Goal: Find specific page/section: Find specific page/section

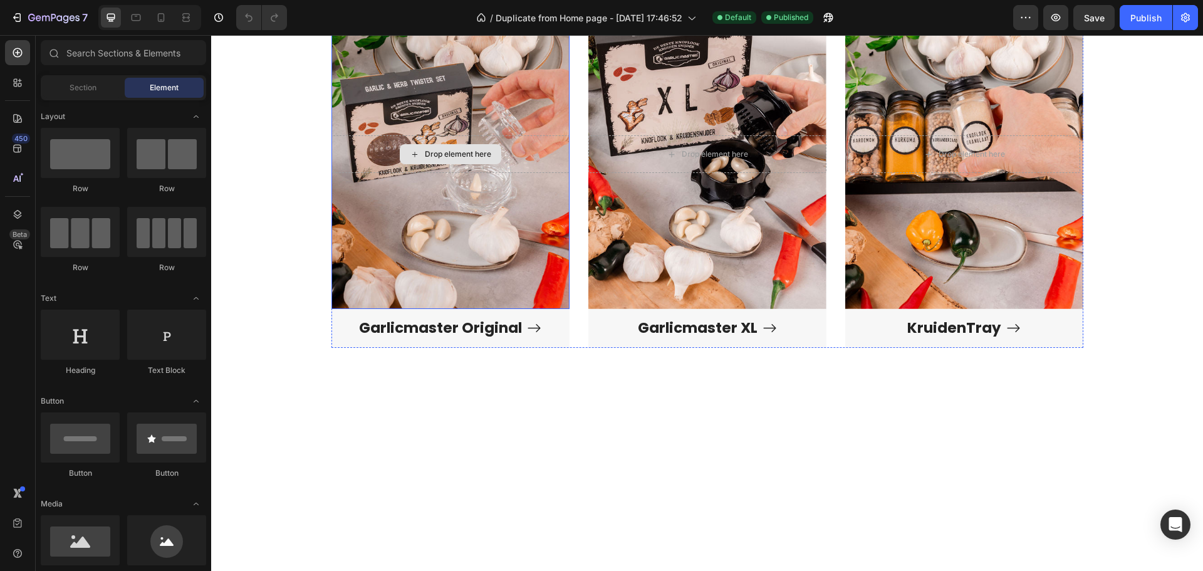
scroll to position [1253, 0]
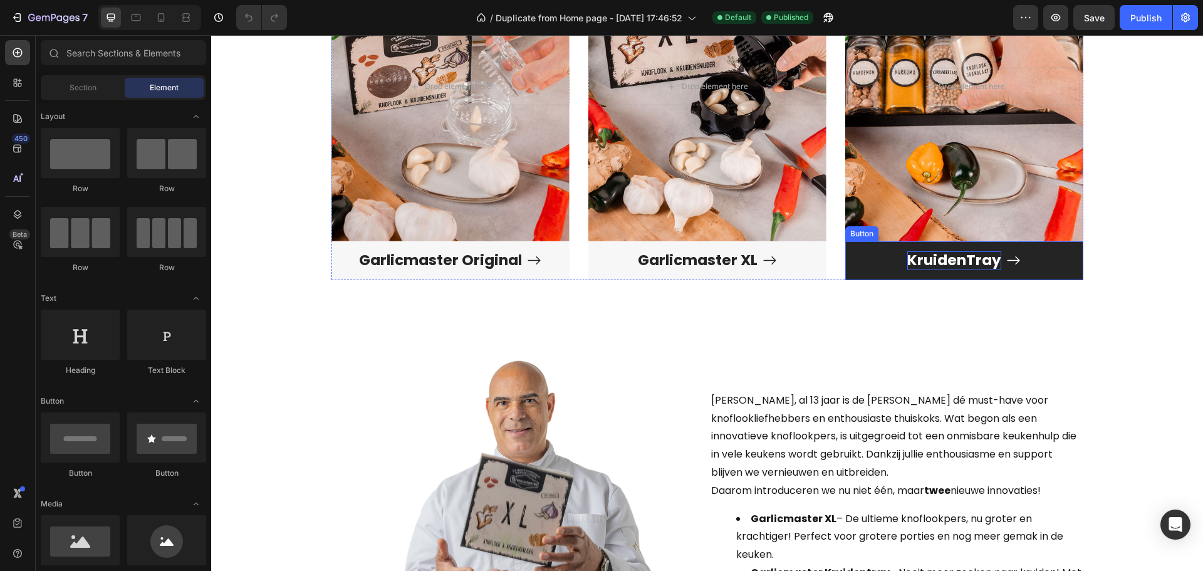
click at [946, 261] on p "KruidenTray" at bounding box center [954, 260] width 94 height 19
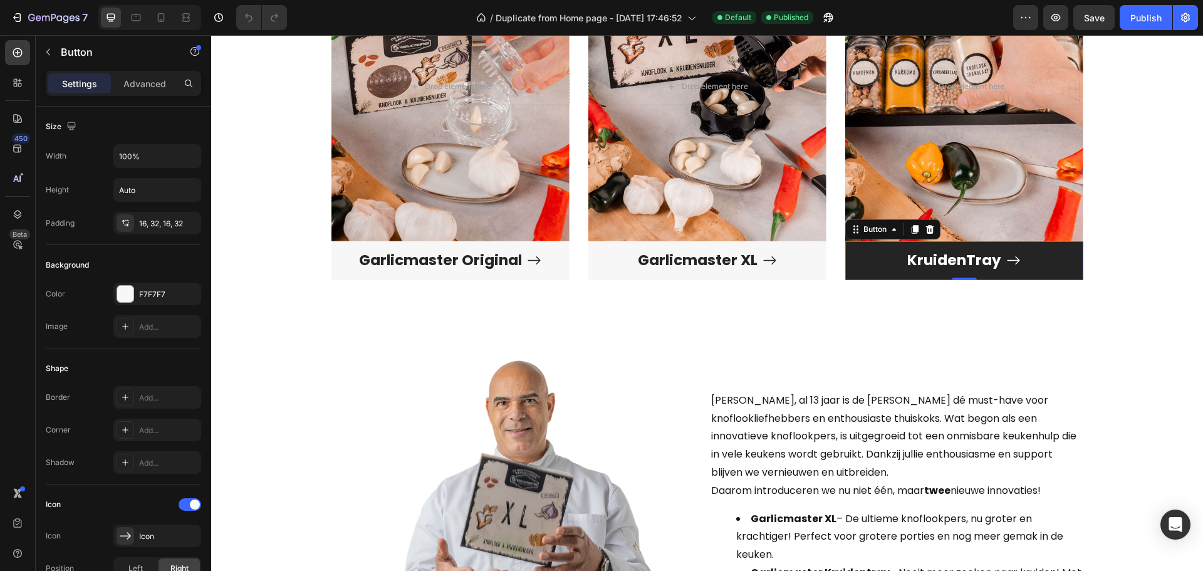
click at [1042, 259] on link "KruidenTray" at bounding box center [964, 260] width 238 height 39
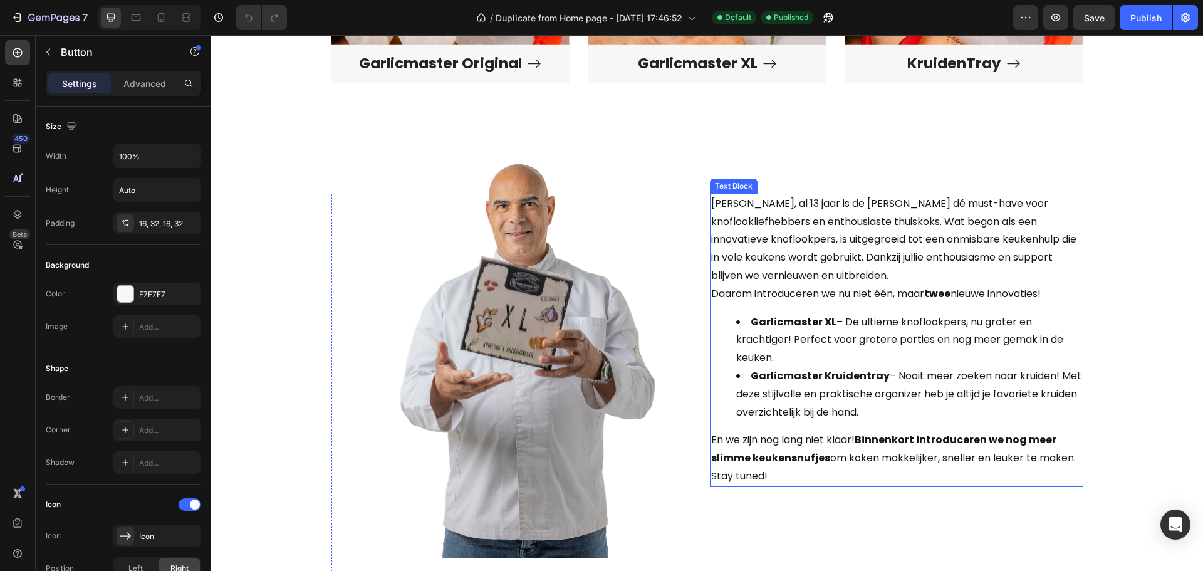
scroll to position [1316, 0]
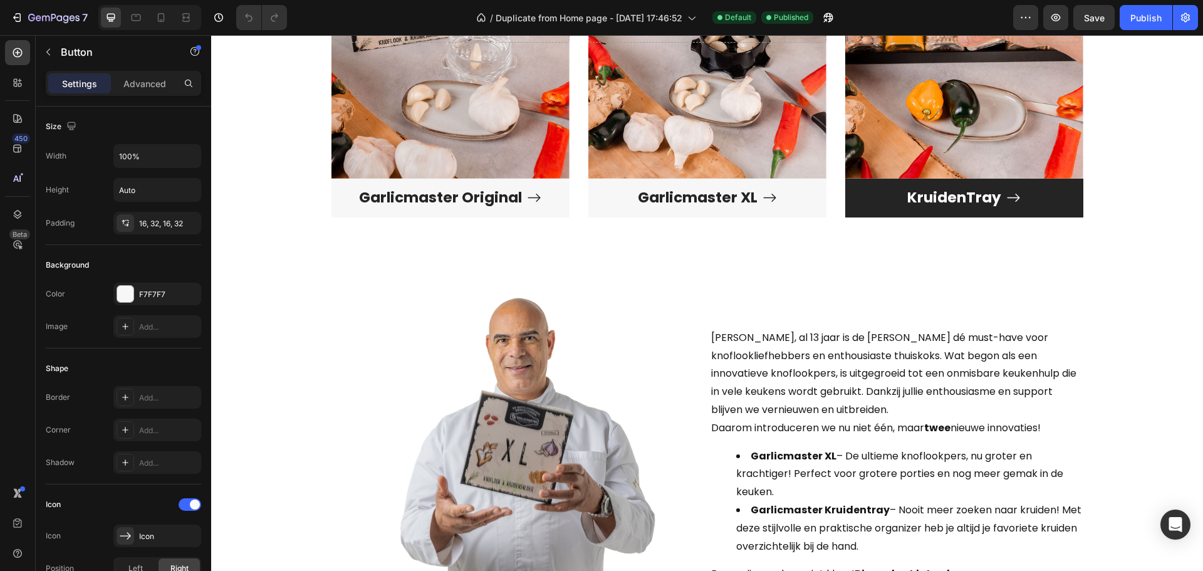
click at [1016, 196] on link "KruidenTray" at bounding box center [964, 198] width 238 height 39
click at [1000, 198] on div "KruidenTray" at bounding box center [963, 198] width 113 height 19
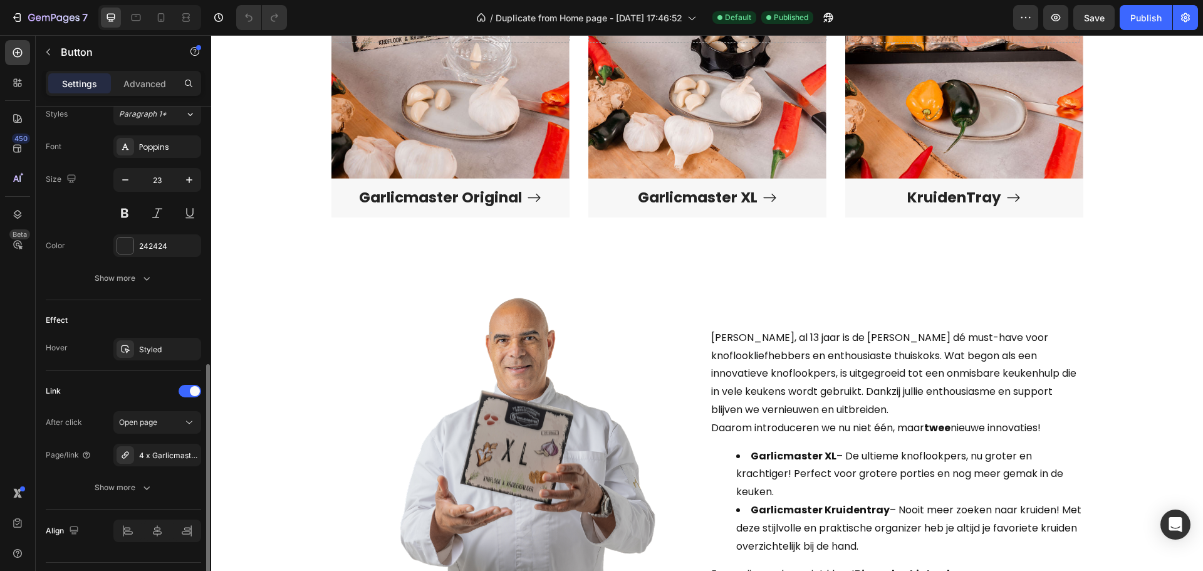
scroll to position [595, 0]
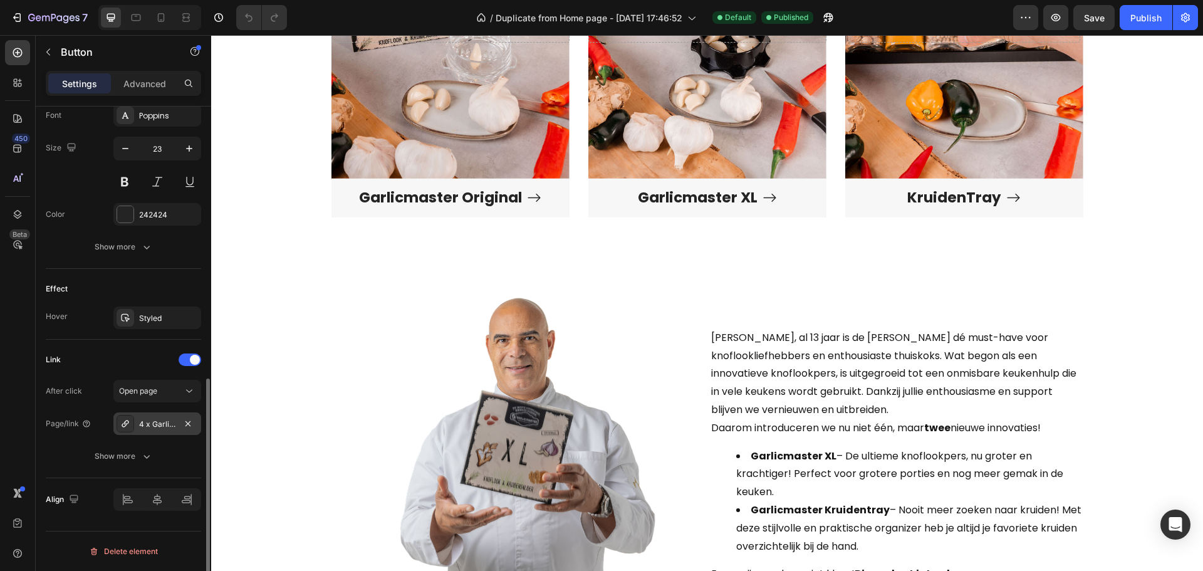
click at [169, 424] on div "4 x Garlicmaster Kruidentray – Italian Mix" at bounding box center [157, 424] width 36 height 11
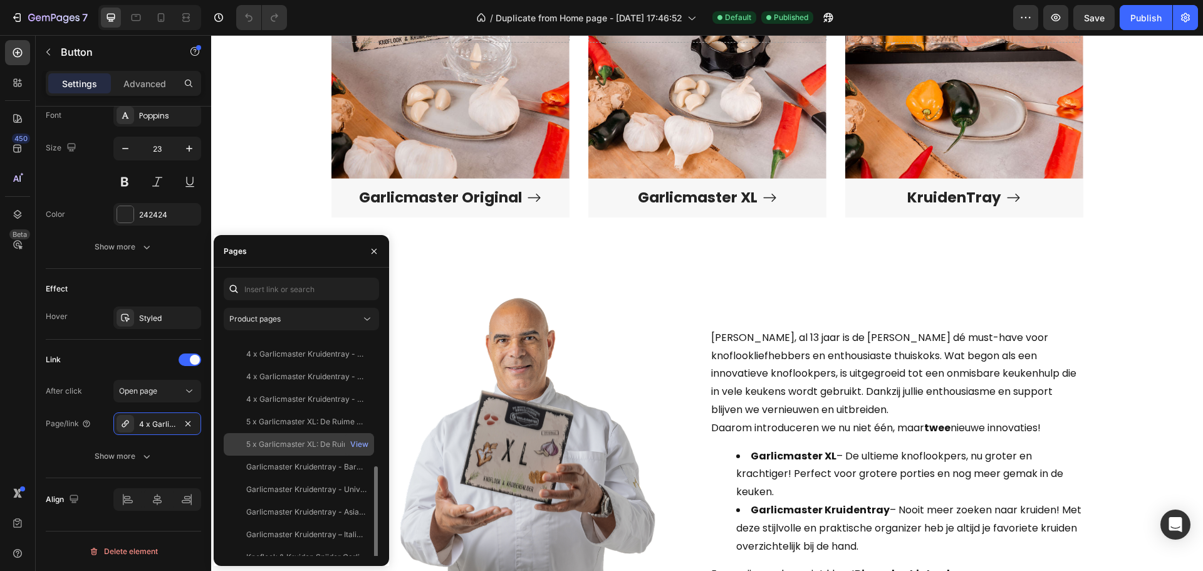
scroll to position [120, 0]
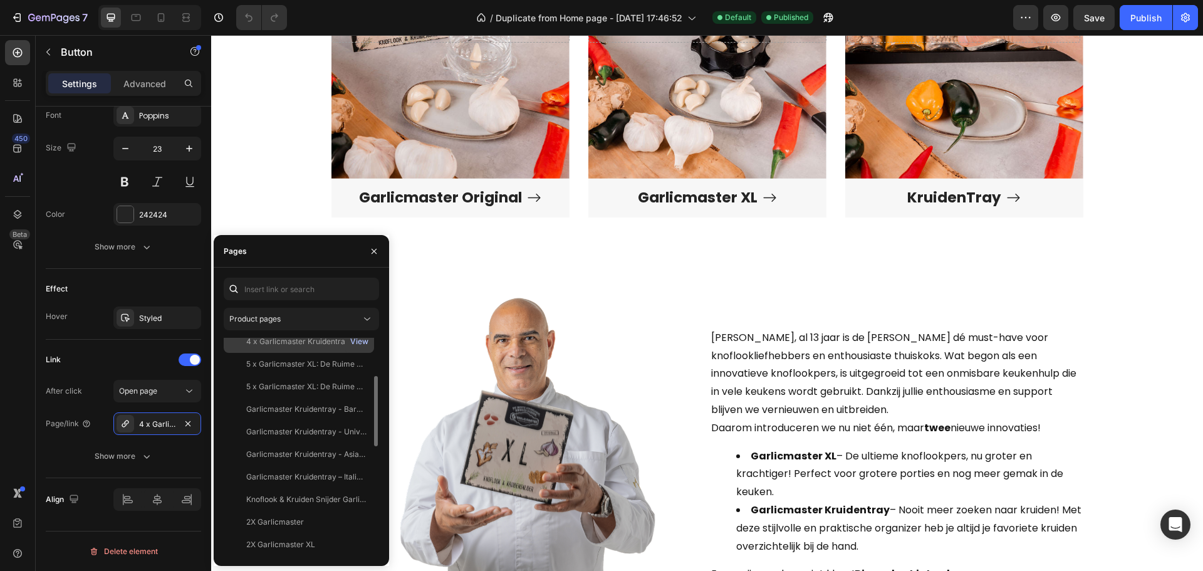
click at [361, 338] on div "View" at bounding box center [359, 341] width 18 height 11
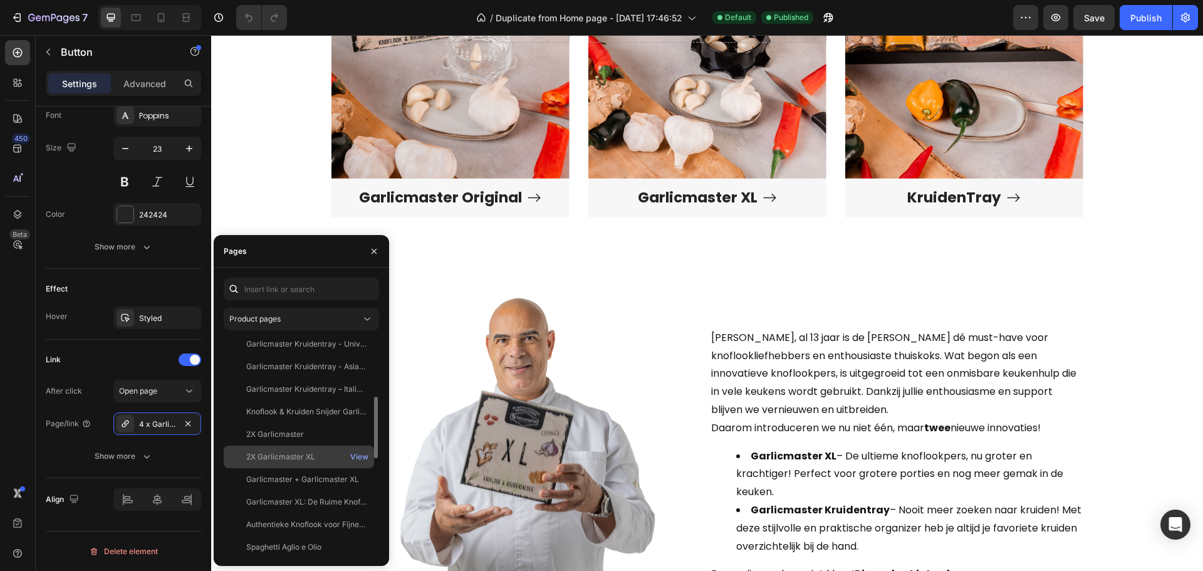
scroll to position [145, 0]
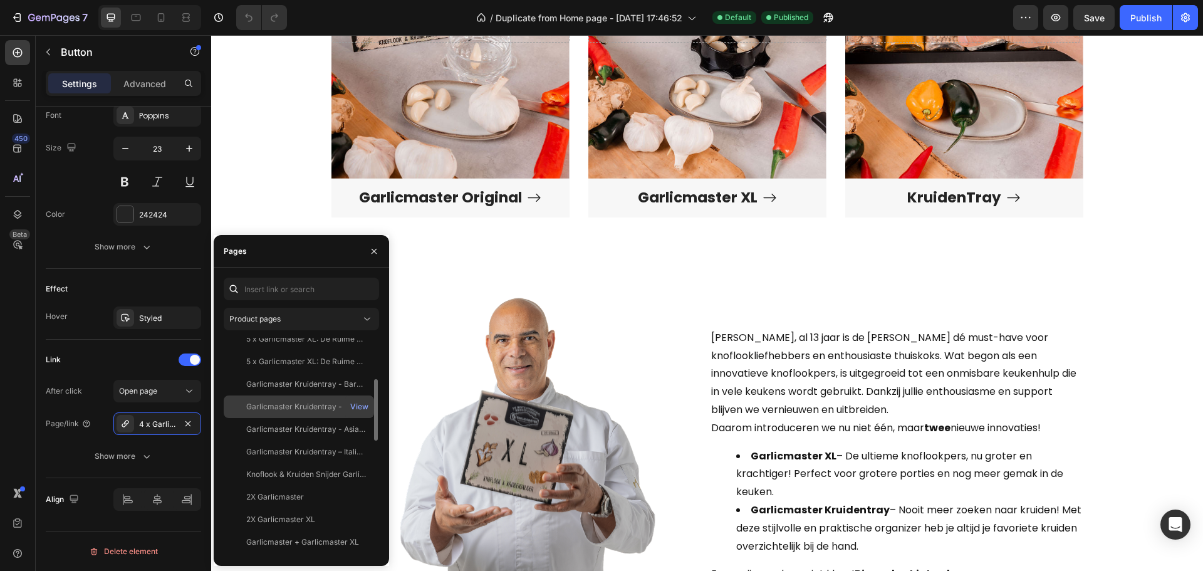
click at [290, 410] on div "Garlicmaster Kruidentray - Universal Kitchen Mix" at bounding box center [306, 406] width 120 height 11
click at [372, 246] on icon "button" at bounding box center [374, 251] width 10 height 10
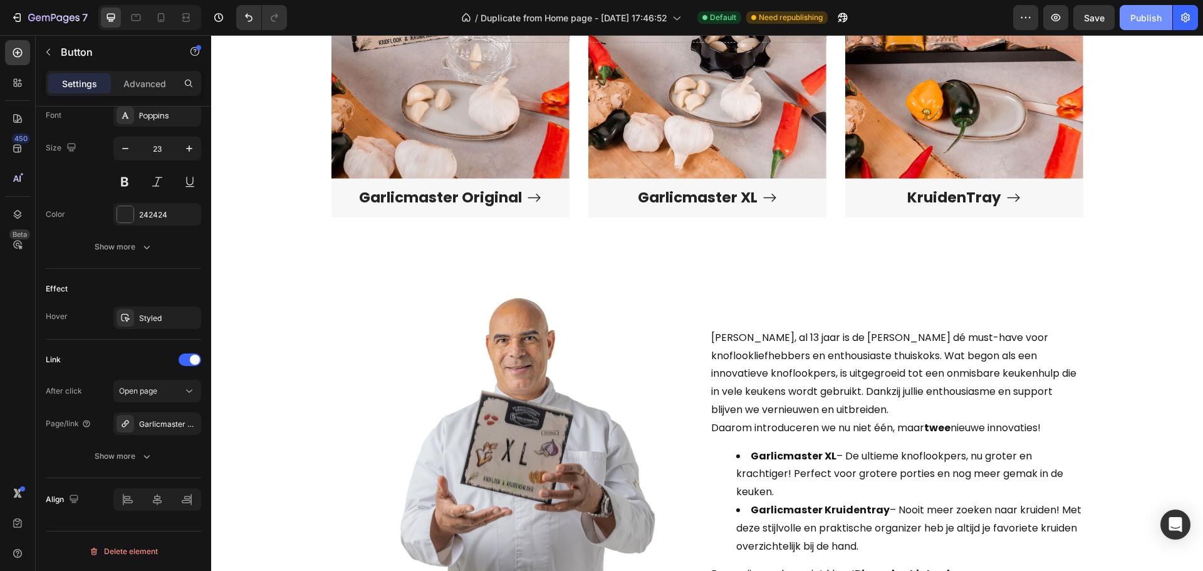
click at [1137, 13] on div "Publish" at bounding box center [1146, 17] width 31 height 13
